Goal: Transaction & Acquisition: Purchase product/service

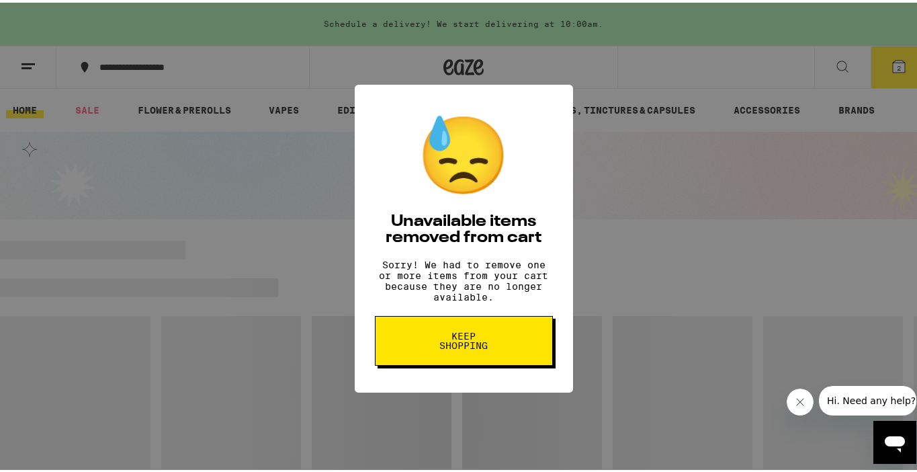
click at [489, 340] on span "Keep Shopping" at bounding box center [463, 338] width 69 height 19
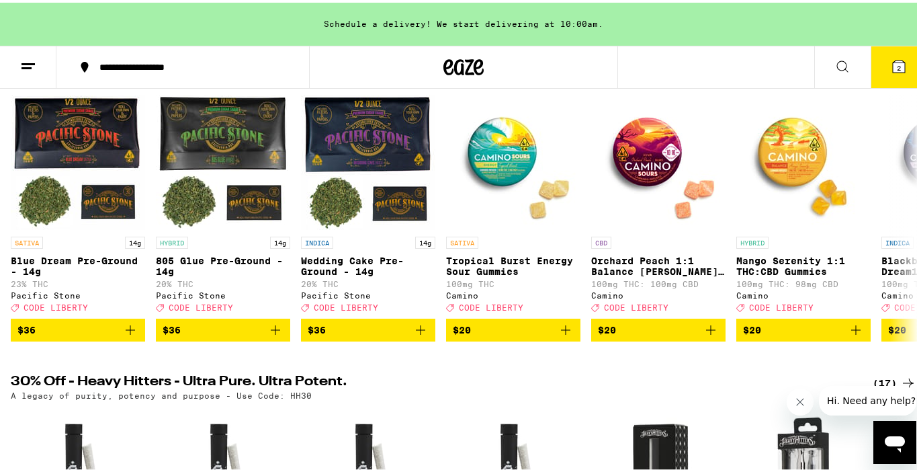
scroll to position [115, 0]
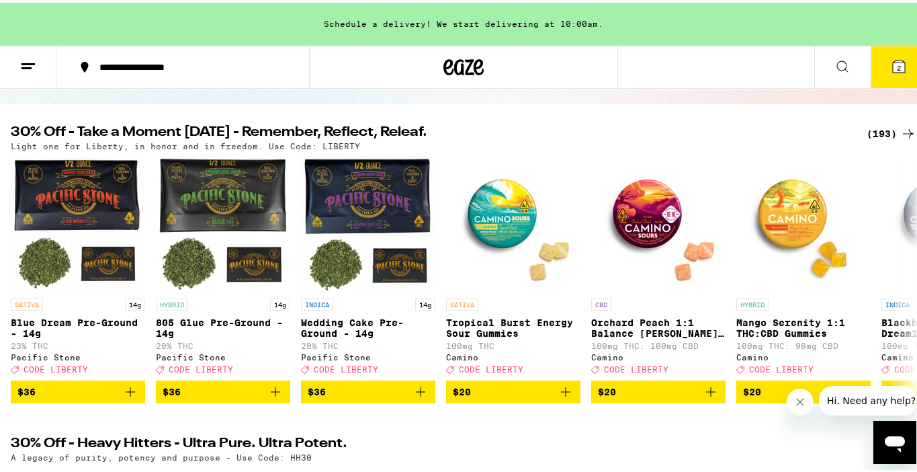
click at [878, 127] on div "(193)" at bounding box center [892, 131] width 50 height 16
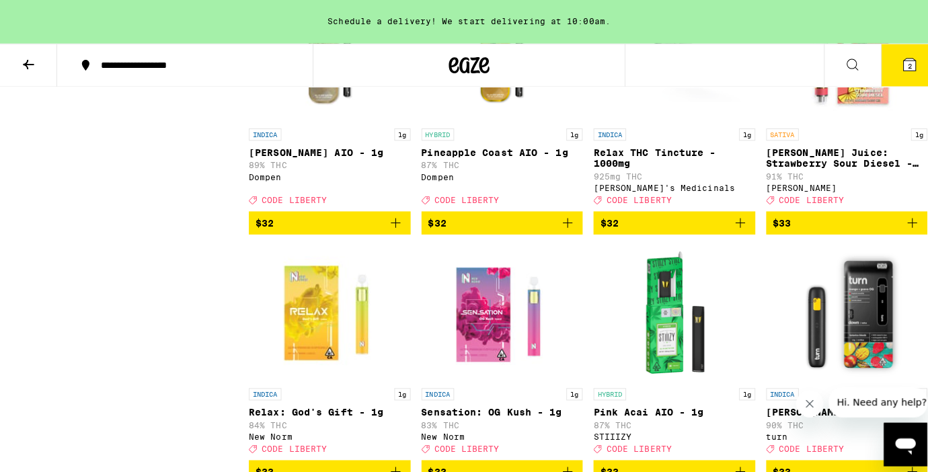
scroll to position [8713, 0]
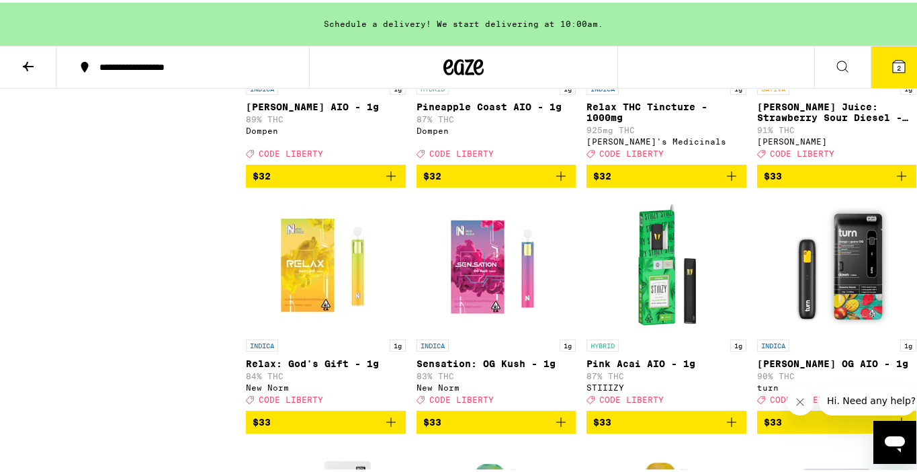
click at [493, 73] on img "Open page for Pineapple Coast AIO - 1g from Dompen" at bounding box center [496, 6] width 134 height 134
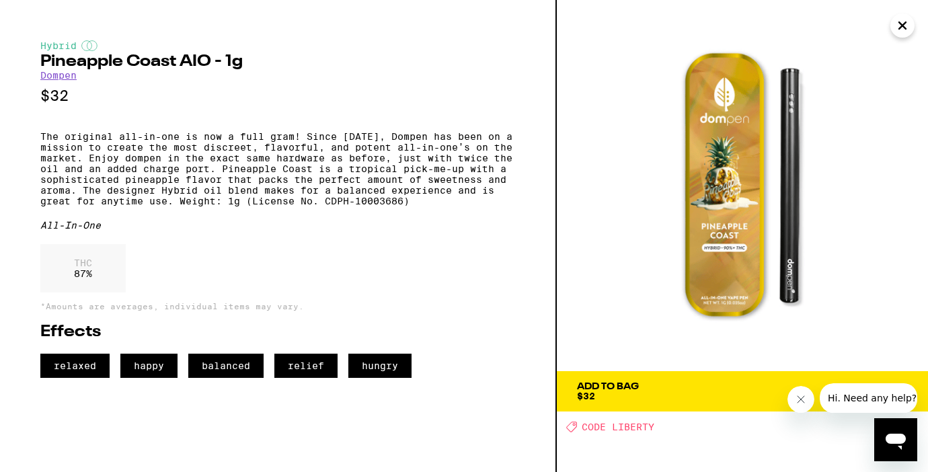
click at [906, 24] on icon "Close" at bounding box center [902, 25] width 16 height 20
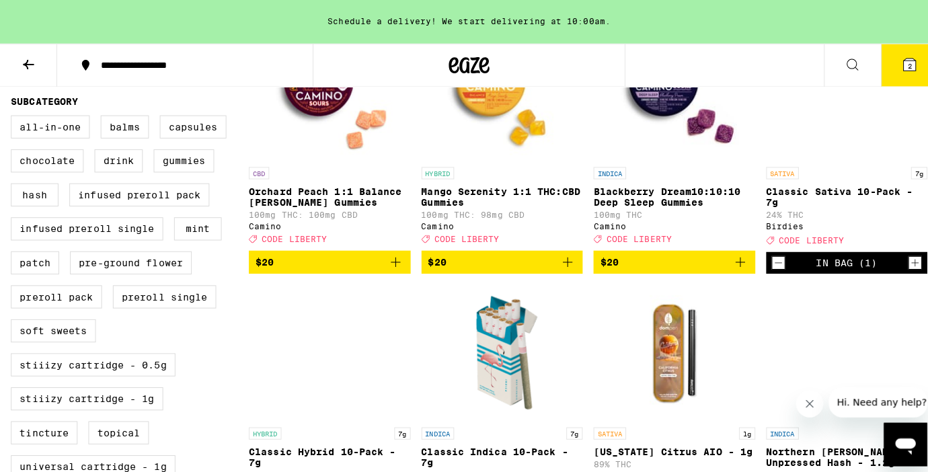
scroll to position [522, 0]
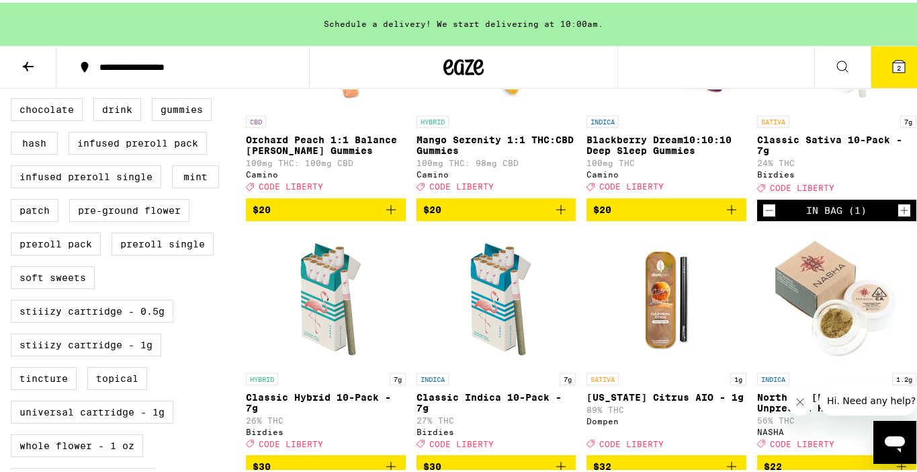
click at [669, 329] on img "Open page for California Citrus AIO - 1g from Dompen" at bounding box center [667, 296] width 134 height 134
